Goal: Task Accomplishment & Management: Use online tool/utility

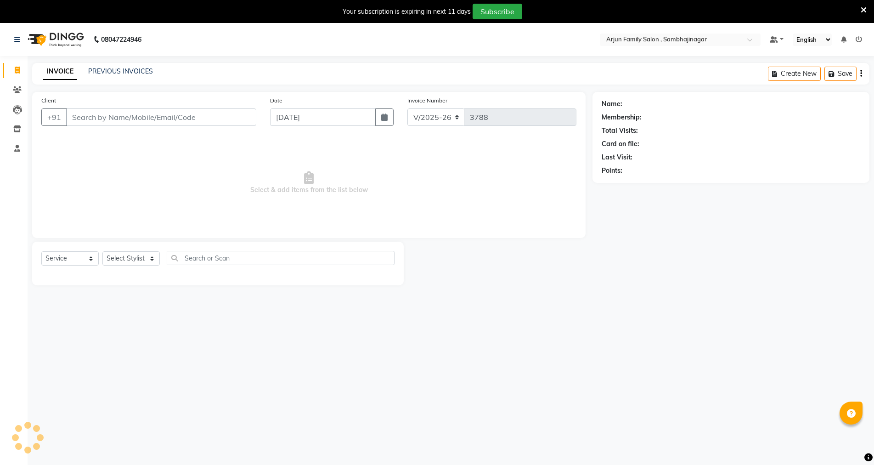
select select "6947"
select select "service"
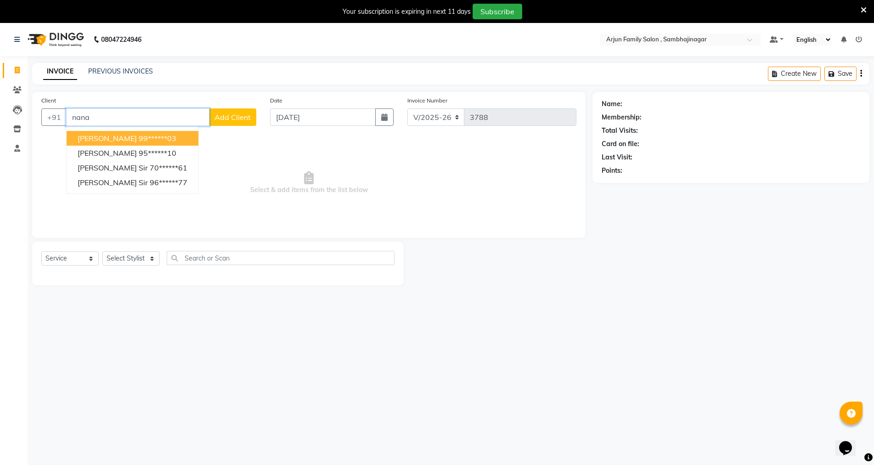
click at [99, 138] on span "[PERSON_NAME]" at bounding box center [107, 138] width 59 height 9
type input "99******03"
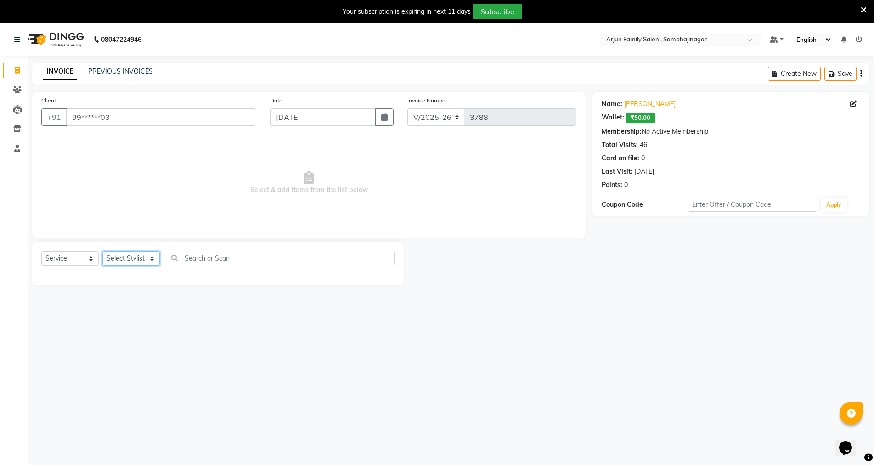
click at [141, 260] on select "Select Stylist arjun [PERSON_NAME] [PERSON_NAME] [PERSON_NAME] [PERSON_NAME]" at bounding box center [130, 258] width 57 height 14
select select "54666"
click at [102, 251] on select "Select Stylist arjun [PERSON_NAME] [PERSON_NAME] [PERSON_NAME] [PERSON_NAME]" at bounding box center [130, 258] width 57 height 14
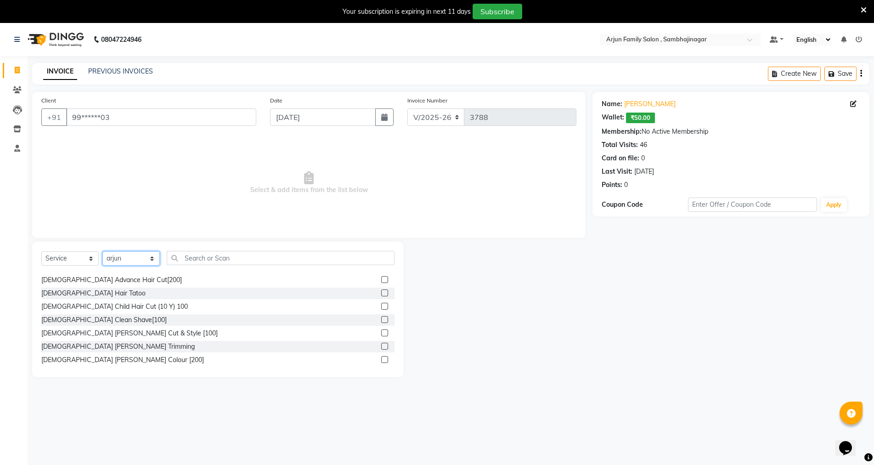
scroll to position [92, 0]
click at [105, 319] on div "[DEMOGRAPHIC_DATA] Clean Shave[100]" at bounding box center [103, 320] width 125 height 10
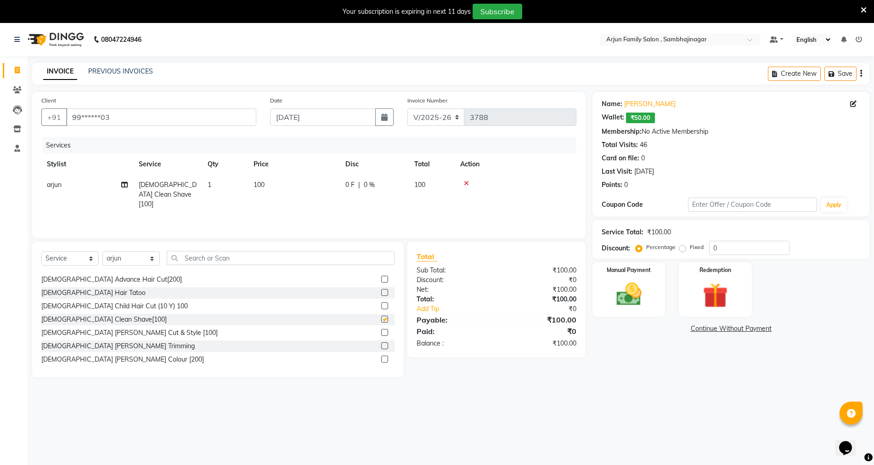
checkbox input "false"
click at [631, 284] on img at bounding box center [629, 294] width 42 height 30
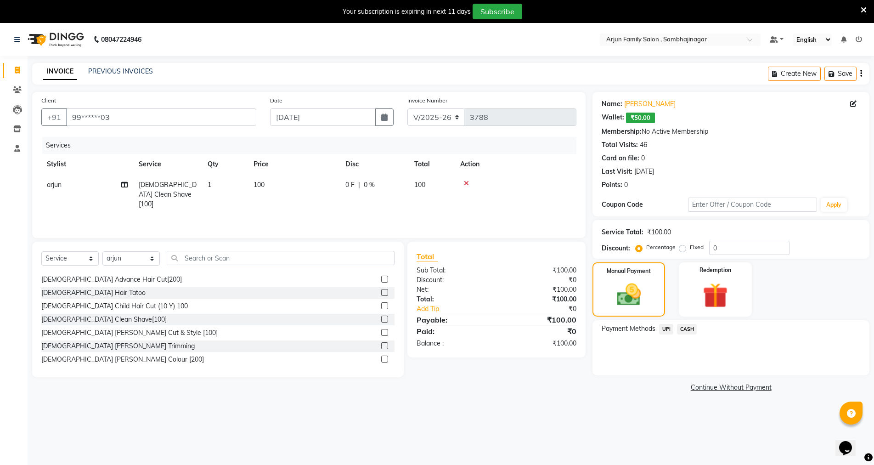
click at [689, 329] on span "CASH" at bounding box center [687, 329] width 20 height 11
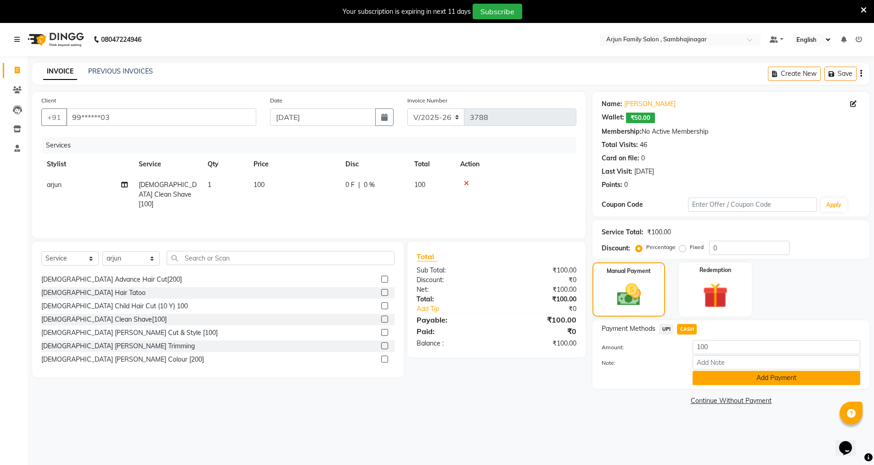
click at [718, 375] on button "Add Payment" at bounding box center [777, 378] width 168 height 14
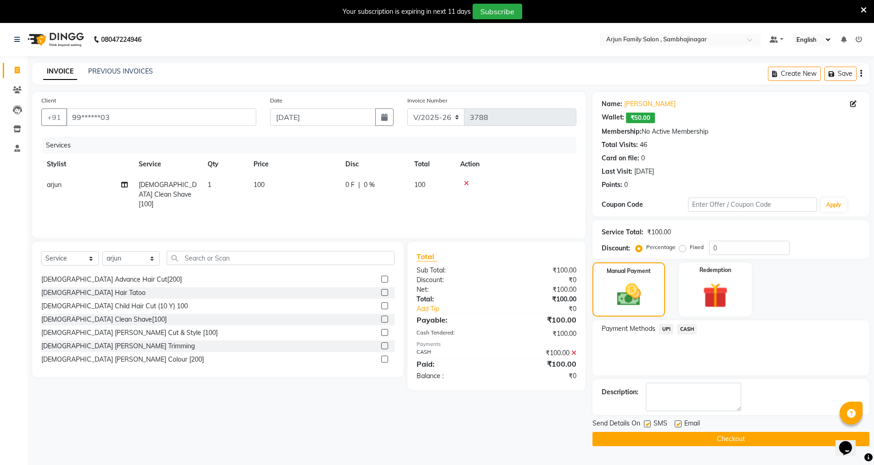
drag, startPoint x: 698, startPoint y: 438, endPoint x: 584, endPoint y: 436, distance: 113.9
click at [696, 436] on button "Checkout" at bounding box center [731, 439] width 277 height 14
